Goal: Information Seeking & Learning: Learn about a topic

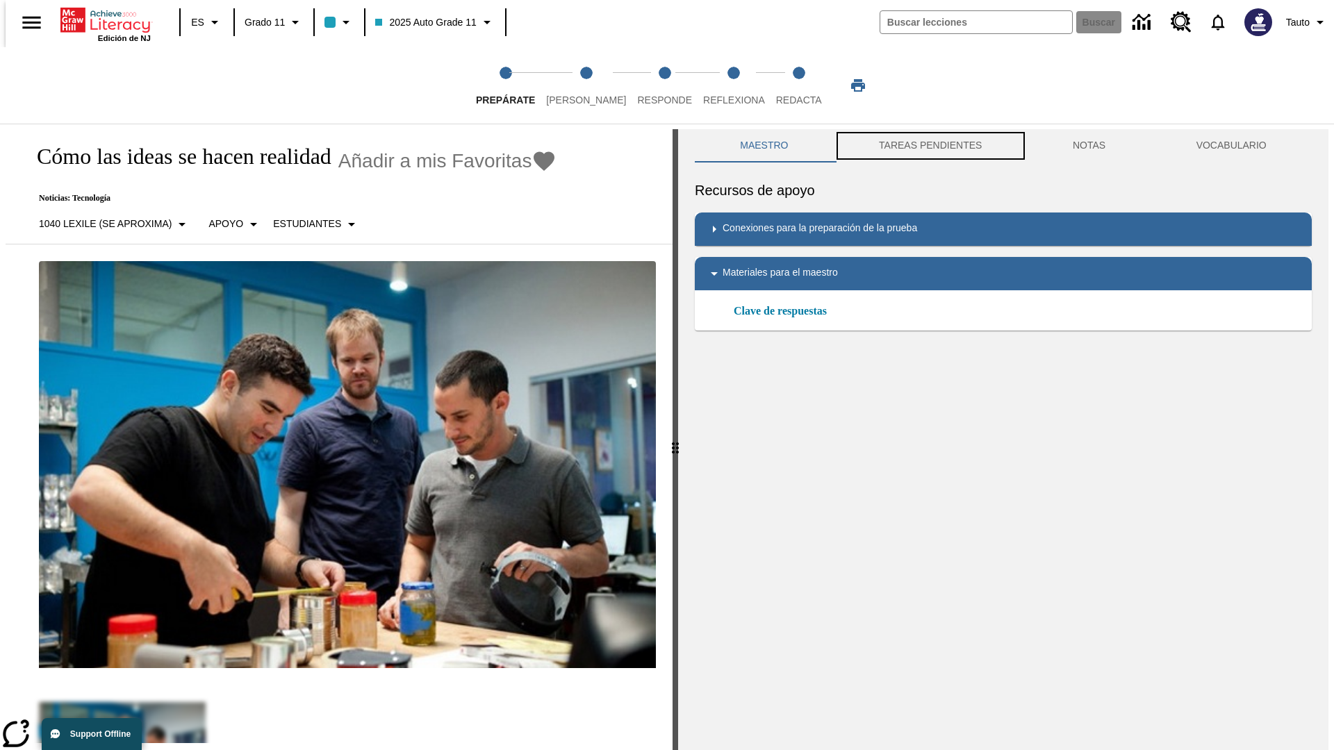
click at [929, 146] on button "TAREAS PENDIENTES" at bounding box center [931, 145] width 194 height 33
